Goal: Task Accomplishment & Management: Use online tool/utility

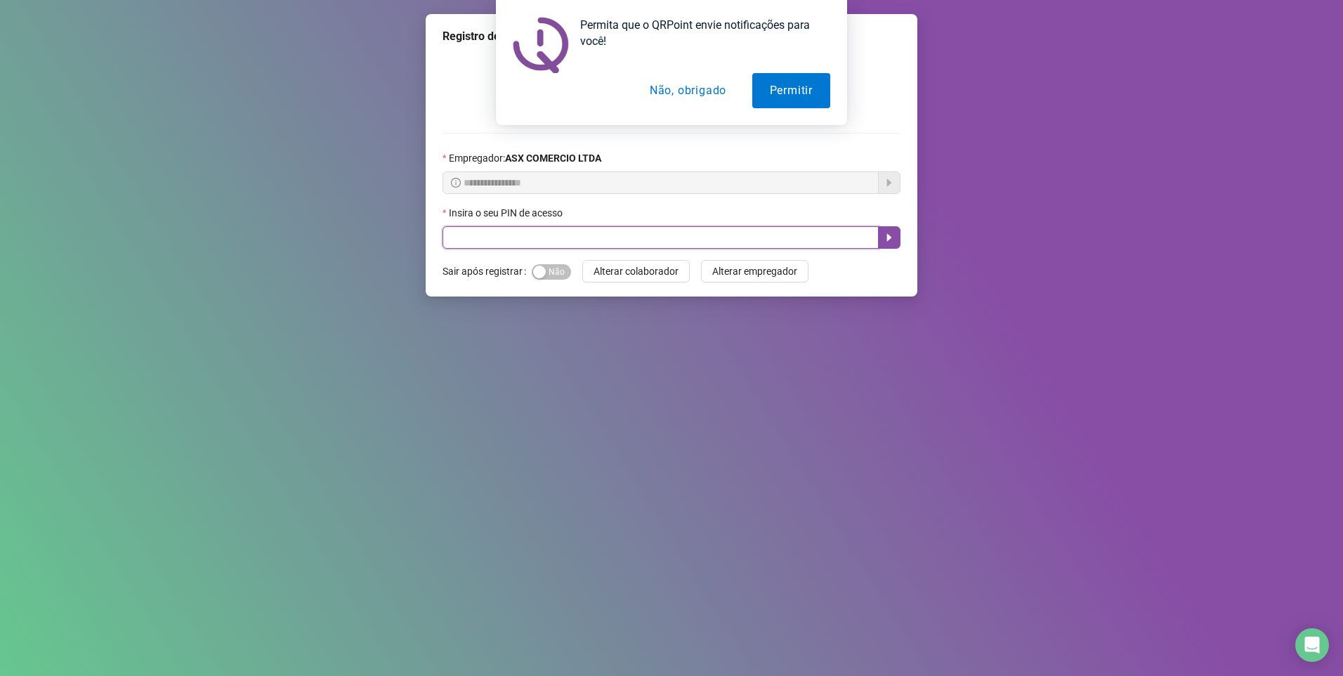
click at [516, 233] on input "text" at bounding box center [661, 237] width 436 height 22
type input "*****"
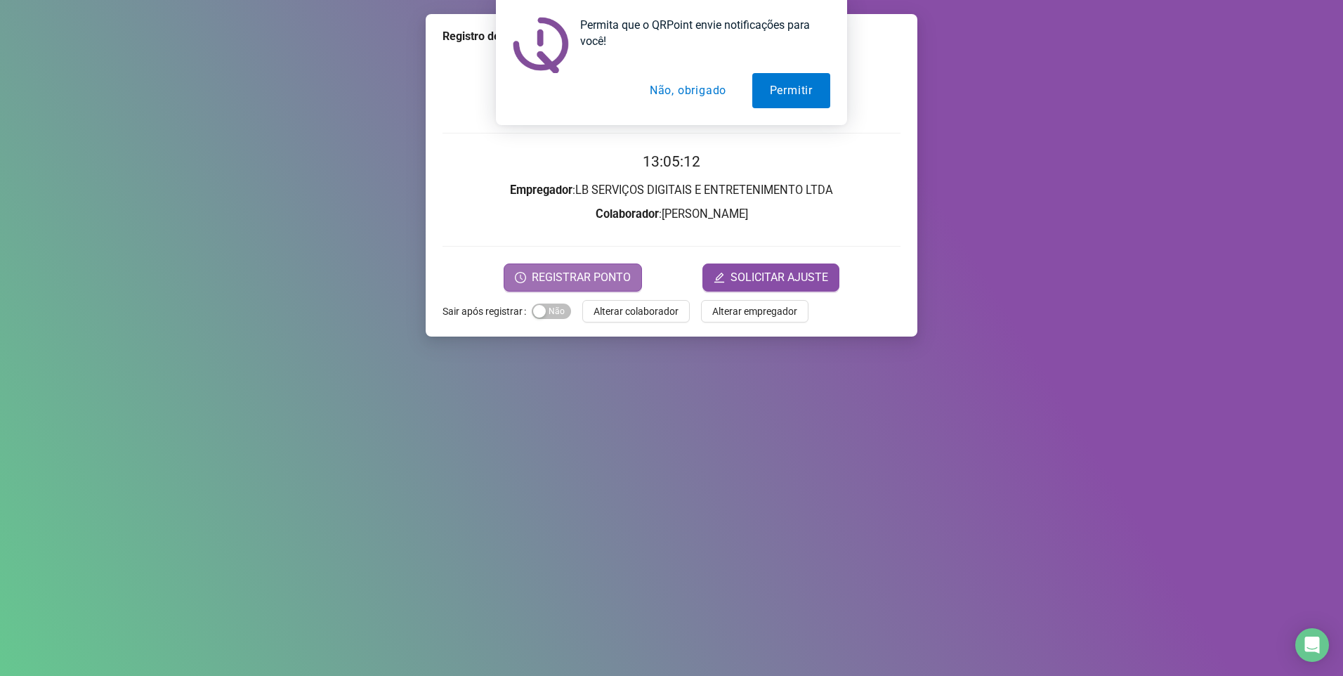
click at [583, 275] on span "REGISTRAR PONTO" at bounding box center [581, 277] width 99 height 17
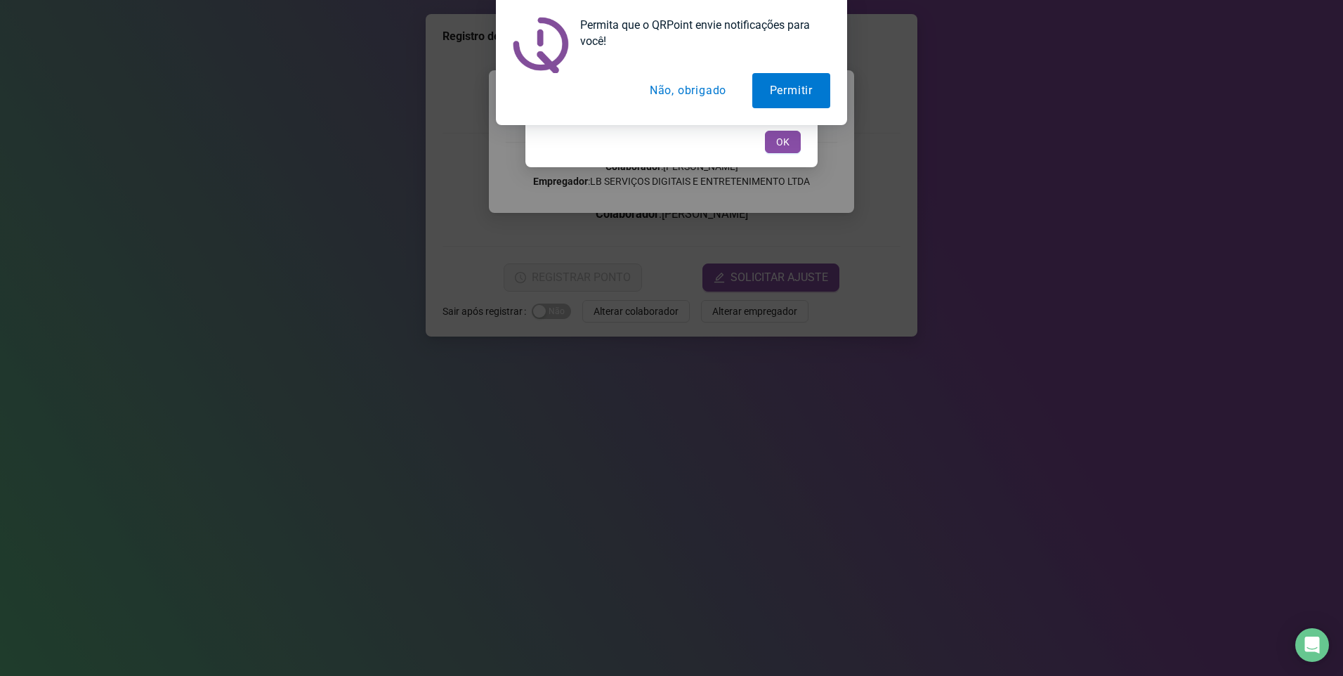
click at [694, 94] on button "Não, obrigado" at bounding box center [688, 90] width 112 height 35
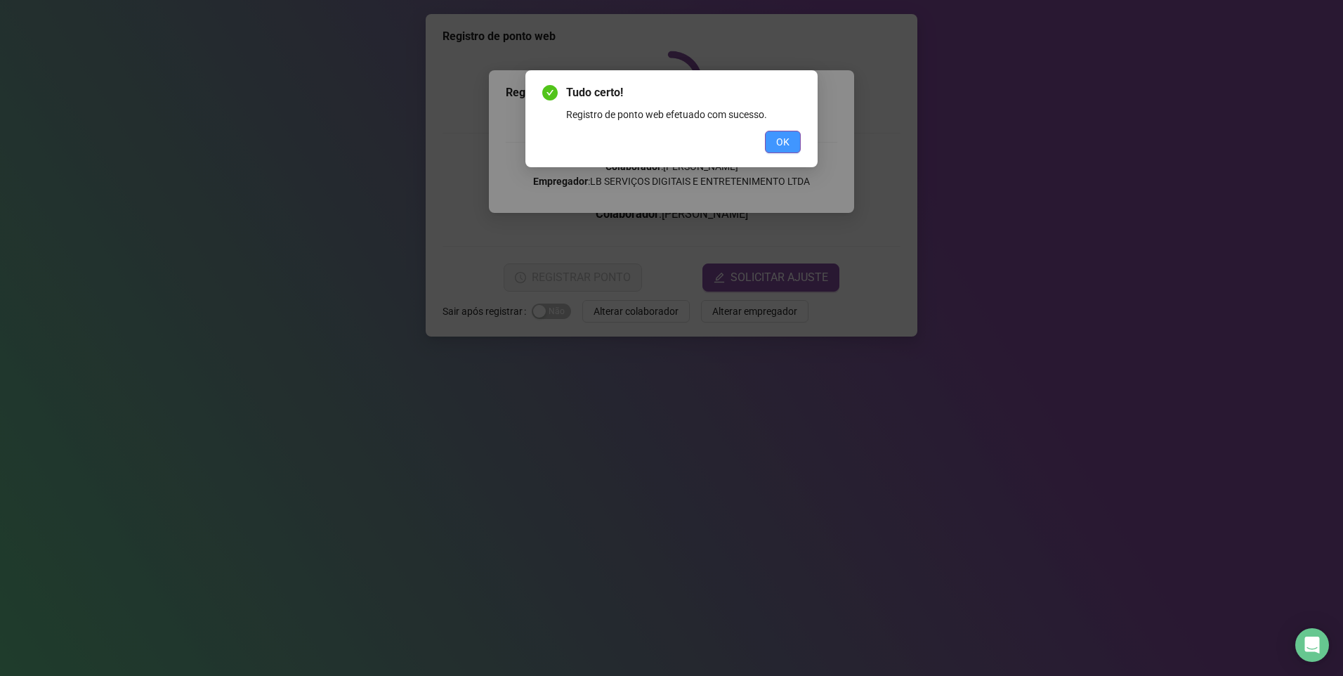
click at [784, 140] on span "OK" at bounding box center [782, 141] width 13 height 15
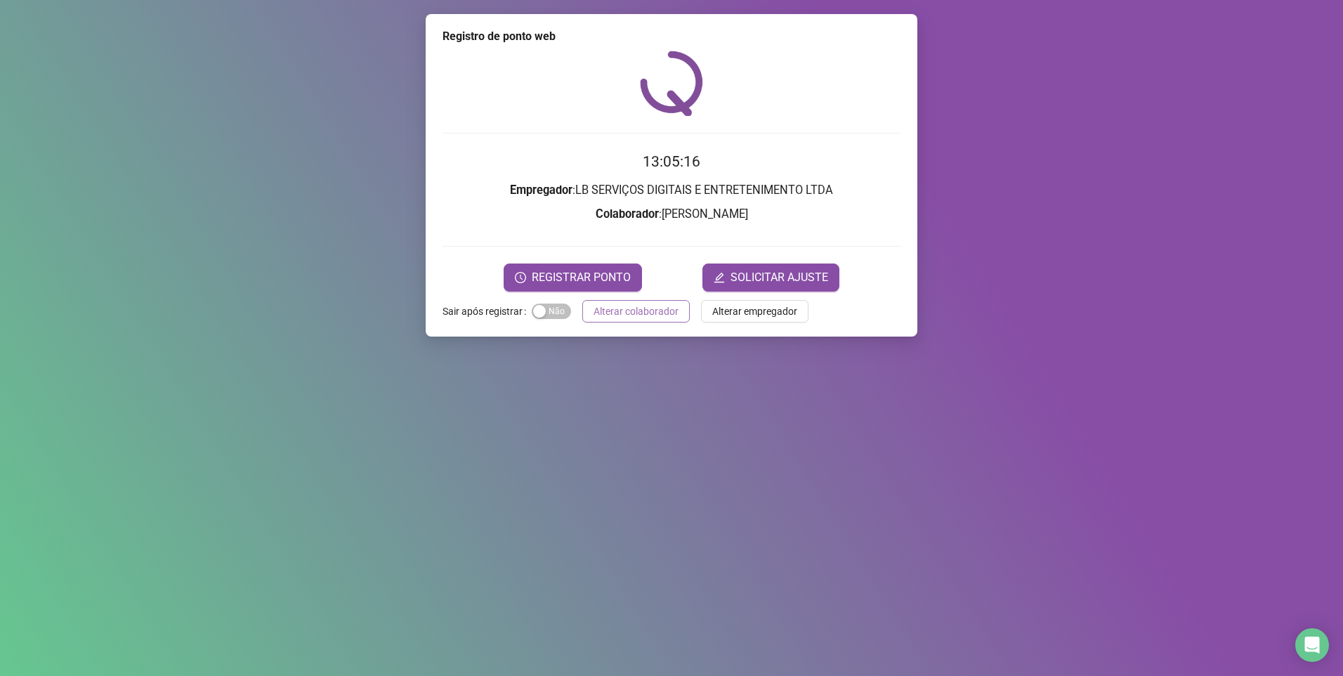
click at [647, 315] on span "Alterar colaborador" at bounding box center [636, 311] width 85 height 15
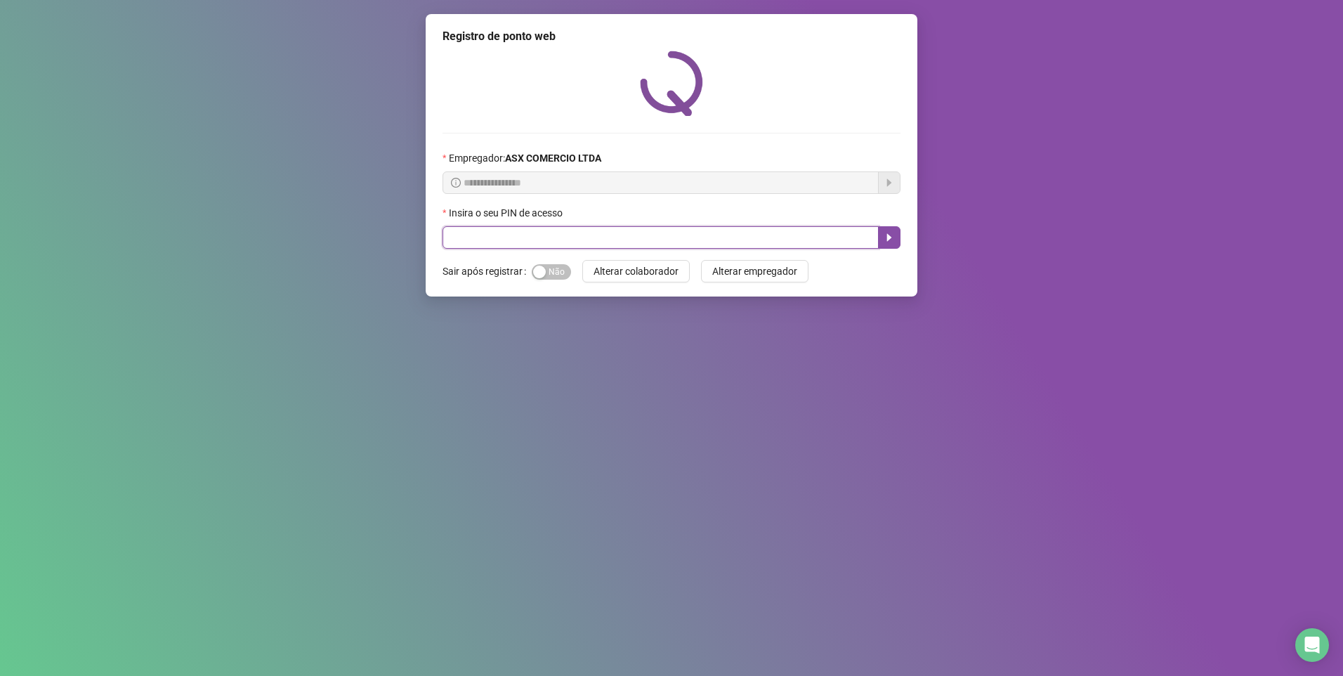
click at [493, 230] on input "text" at bounding box center [661, 237] width 436 height 22
type input "*****"
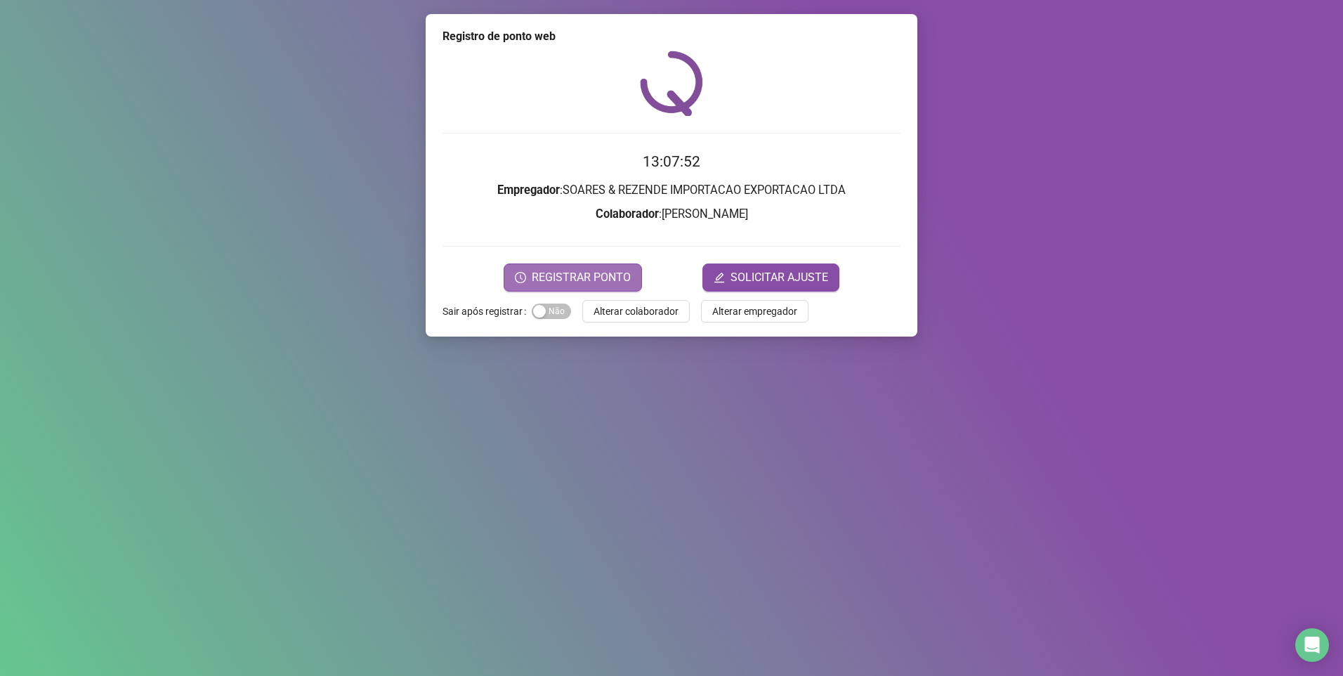
click at [608, 278] on span "REGISTRAR PONTO" at bounding box center [581, 277] width 99 height 17
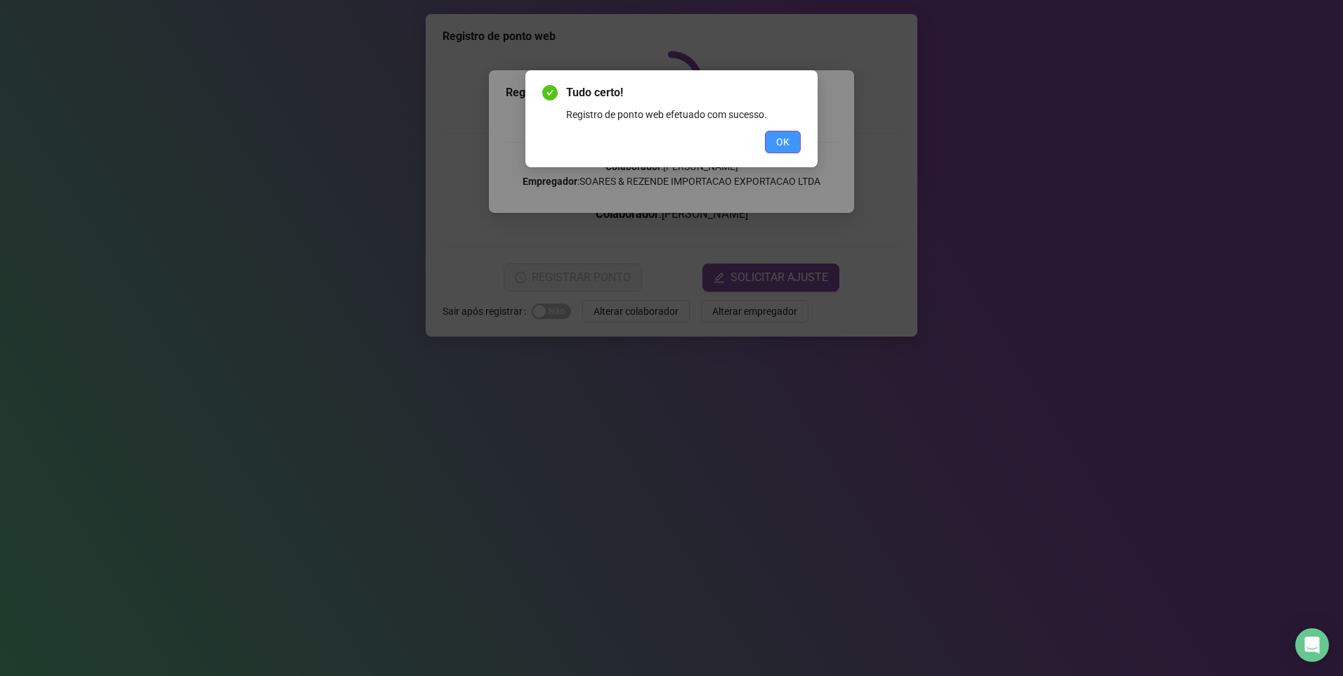
click at [795, 137] on button "OK" at bounding box center [783, 142] width 36 height 22
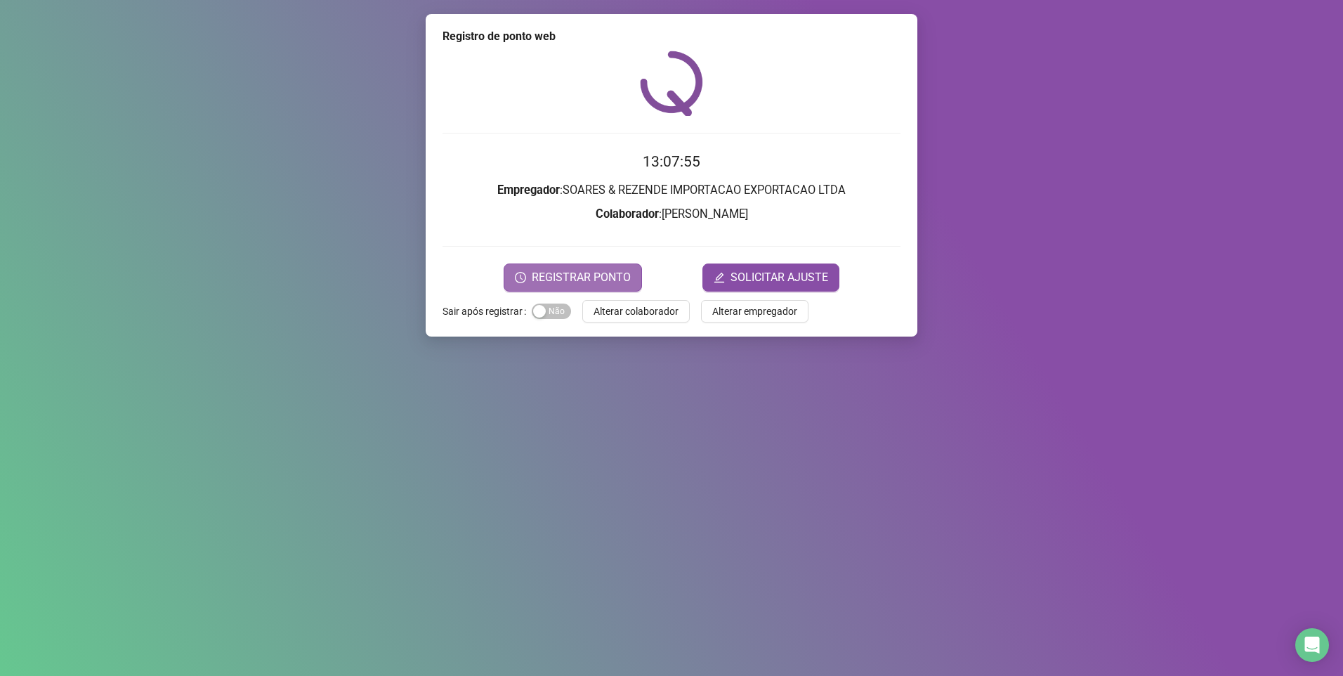
click at [594, 278] on span "REGISTRAR PONTO" at bounding box center [581, 277] width 99 height 17
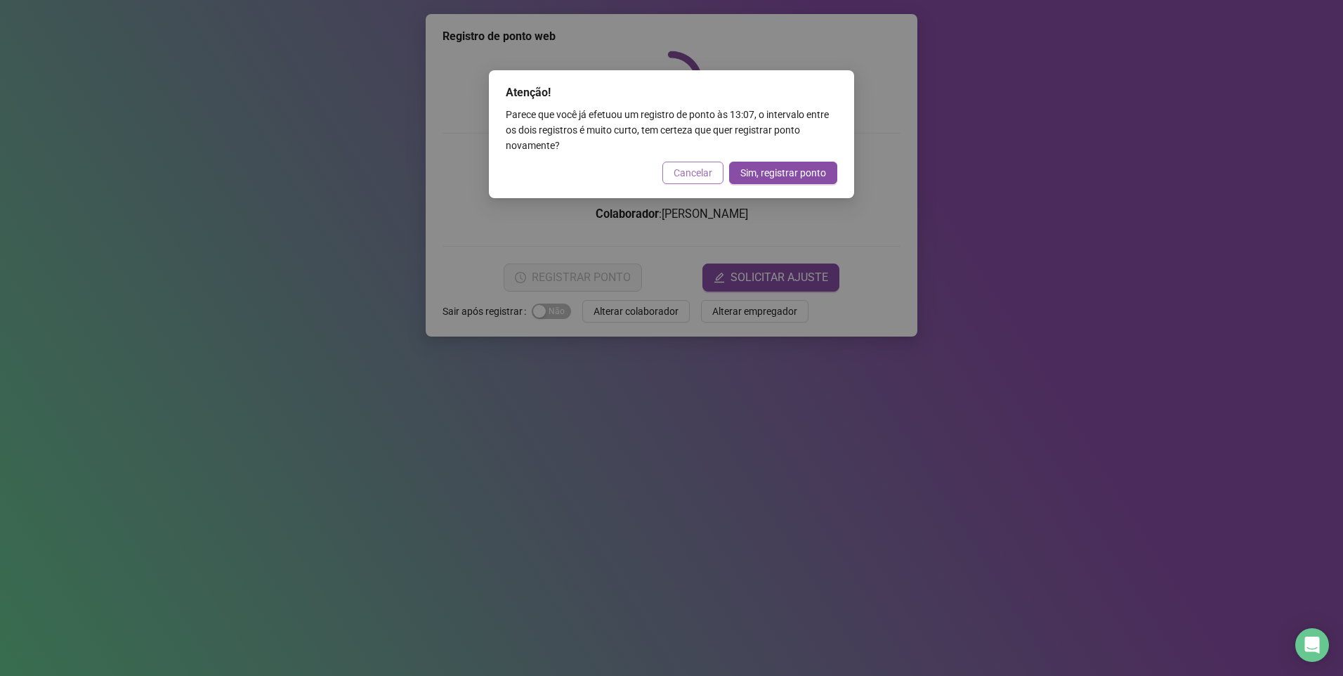
click at [705, 162] on button "Cancelar" at bounding box center [693, 173] width 61 height 22
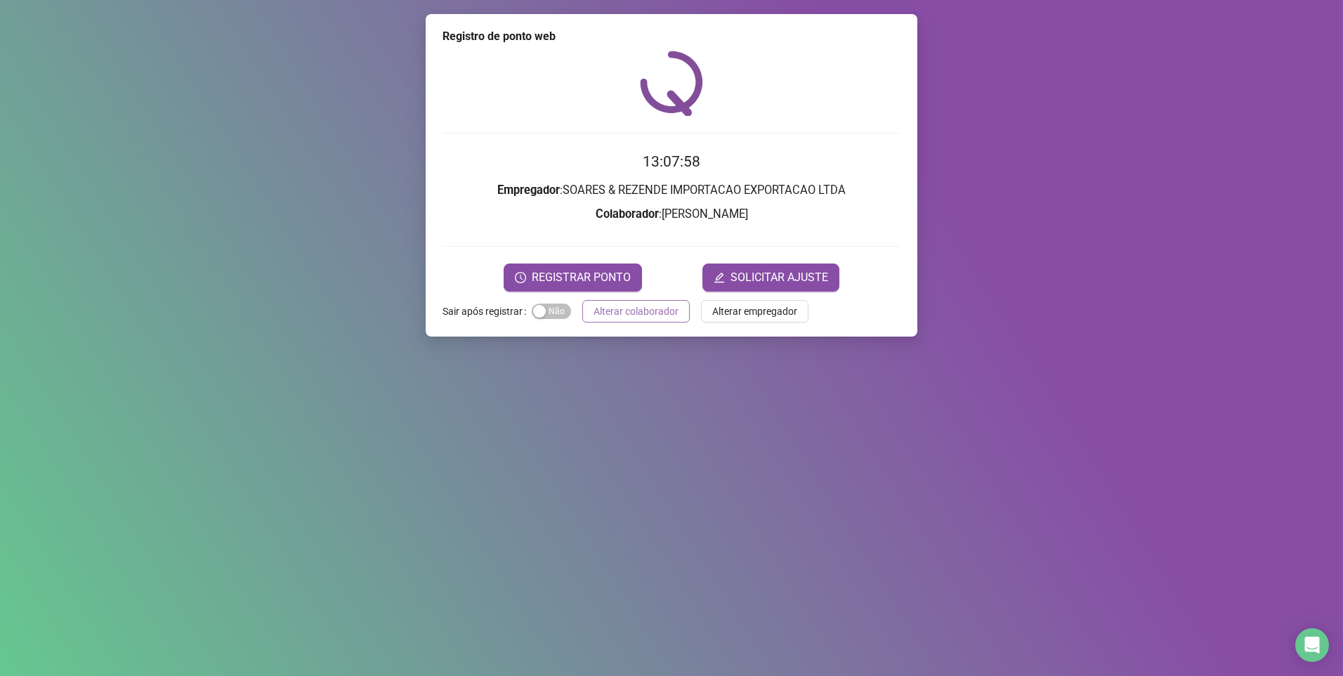
click at [650, 304] on span "Alterar colaborador" at bounding box center [636, 311] width 85 height 15
